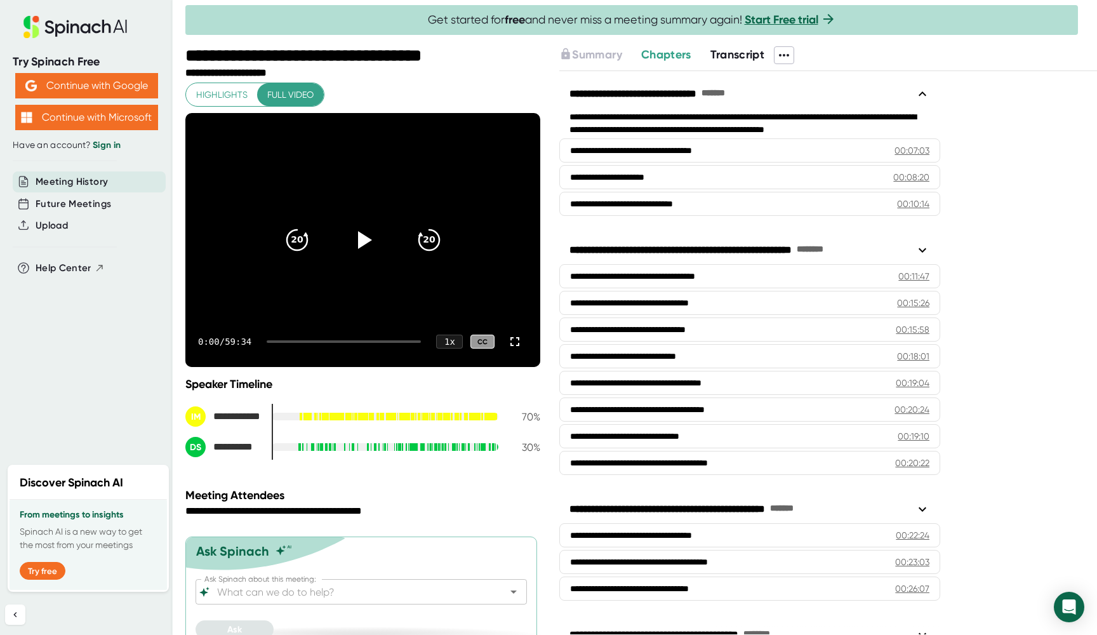
drag, startPoint x: 278, startPoint y: 343, endPoint x: 293, endPoint y: 343, distance: 14.6
click at [293, 343] on div "0:00 / 59:34 1 x CC" at bounding box center [362, 341] width 355 height 51
click at [360, 237] on icon at bounding box center [364, 239] width 15 height 18
drag, startPoint x: 279, startPoint y: 340, endPoint x: 329, endPoint y: 341, distance: 50.8
click at [329, 341] on div at bounding box center [344, 341] width 154 height 3
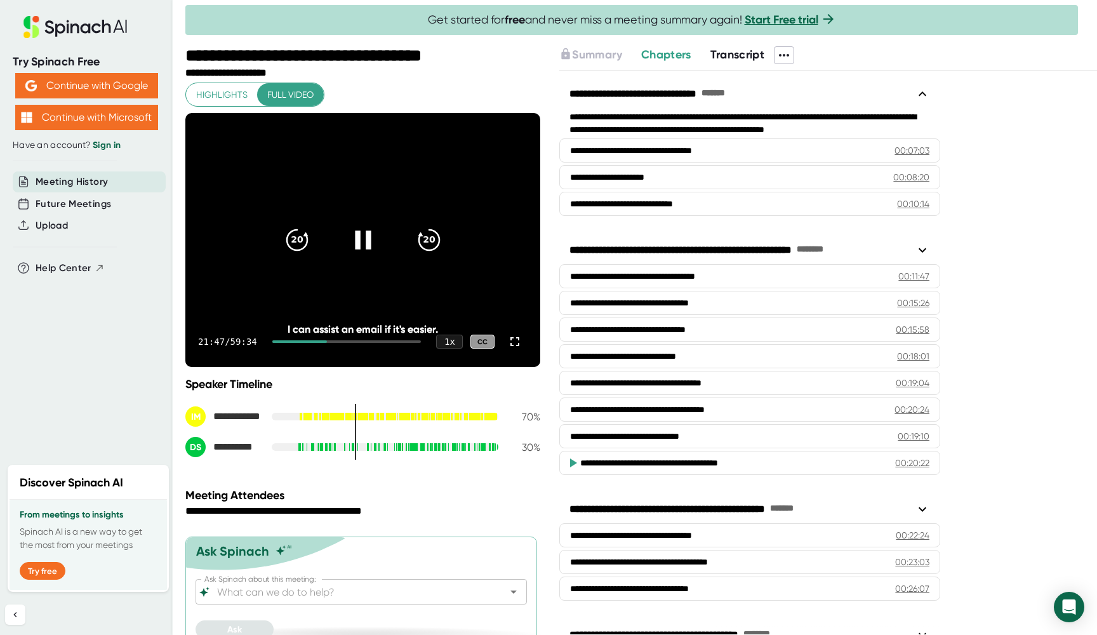
drag, startPoint x: 332, startPoint y: 341, endPoint x: 320, endPoint y: 340, distance: 12.1
click at [320, 340] on div at bounding box center [299, 341] width 55 height 3
click at [305, 238] on icon "20" at bounding box center [297, 240] width 32 height 32
